Goal: Task Accomplishment & Management: Manage account settings

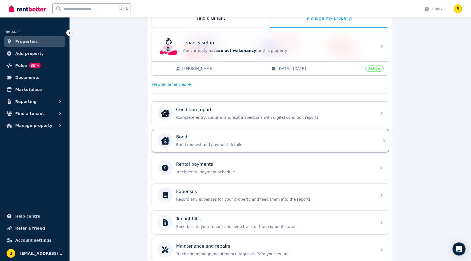
scroll to position [98, 0]
click at [195, 169] on p "Track rental payment schedule" at bounding box center [274, 170] width 197 height 5
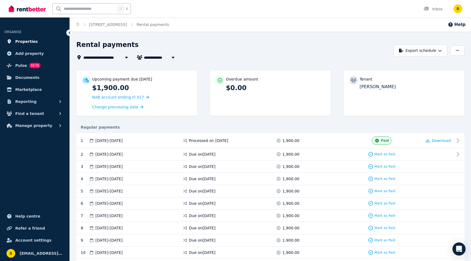
click at [24, 41] on span "Properties" at bounding box center [26, 41] width 23 height 7
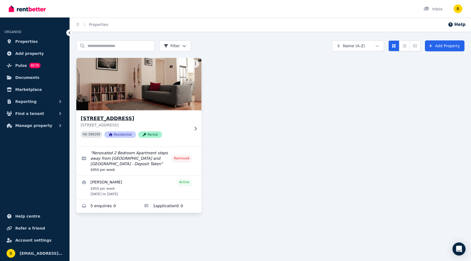
click at [128, 97] on img at bounding box center [138, 83] width 131 height 55
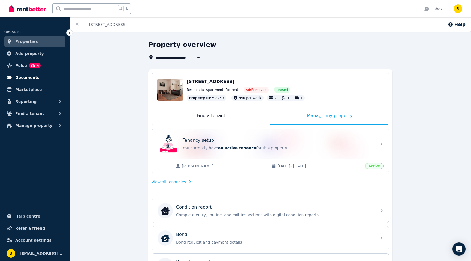
click at [21, 77] on span "Documents" at bounding box center [27, 77] width 24 height 7
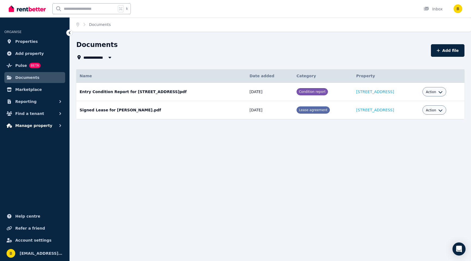
click at [26, 126] on span "Manage property" at bounding box center [33, 125] width 37 height 7
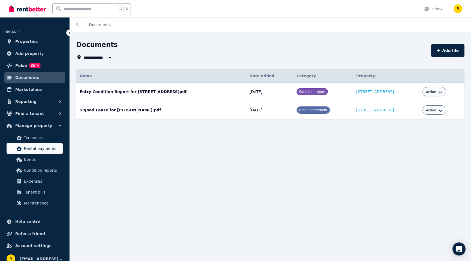
click at [34, 148] on span "Rental payments" at bounding box center [42, 148] width 37 height 7
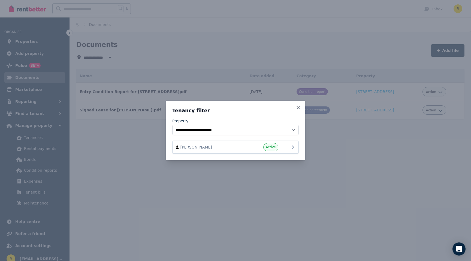
click at [271, 145] on span "Active" at bounding box center [271, 147] width 10 height 4
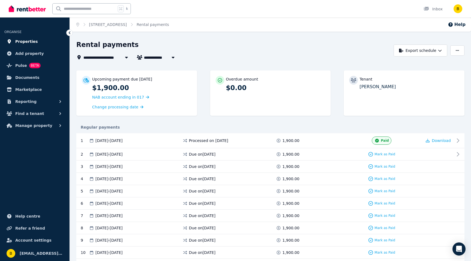
click at [31, 39] on span "Properties" at bounding box center [26, 41] width 23 height 7
